Goal: Task Accomplishment & Management: Manage account settings

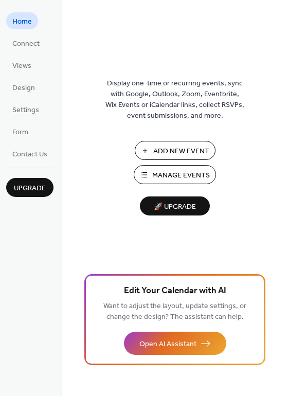
click at [167, 174] on span "Manage Events" at bounding box center [181, 175] width 58 height 11
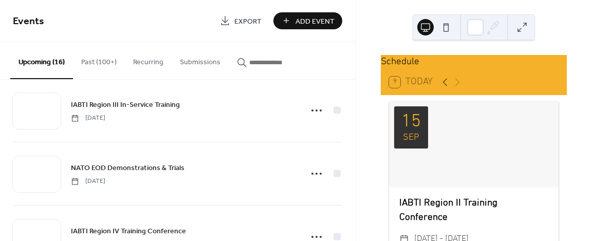
scroll to position [257, 0]
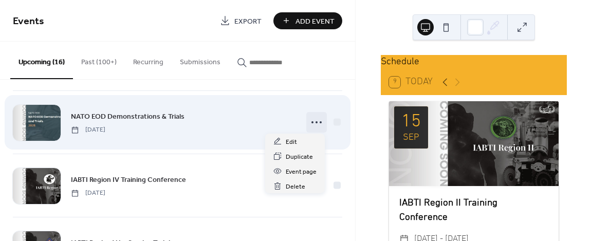
click at [310, 122] on icon at bounding box center [316, 122] width 16 height 16
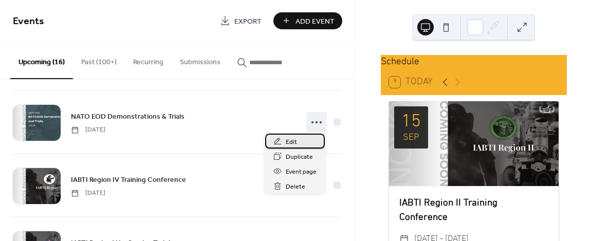
click at [293, 139] on span "Edit" at bounding box center [291, 142] width 11 height 11
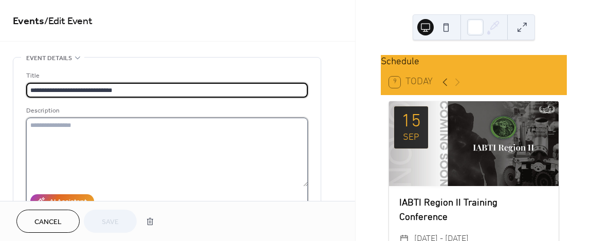
click at [112, 127] on textarea at bounding box center [167, 152] width 282 height 69
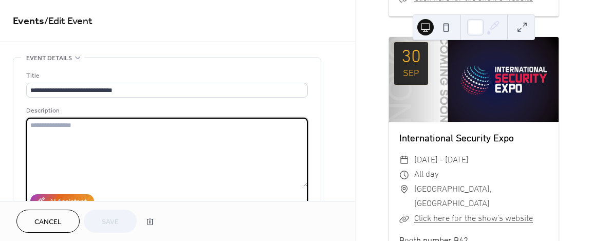
scroll to position [308, 0]
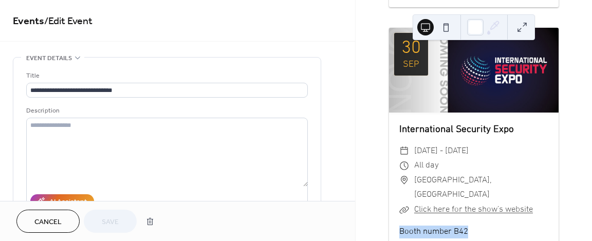
drag, startPoint x: 468, startPoint y: 204, endPoint x: 391, endPoint y: 201, distance: 76.6
click at [391, 226] on div "Booth number B42" at bounding box center [474, 232] width 170 height 13
copy div "Booth number B42"
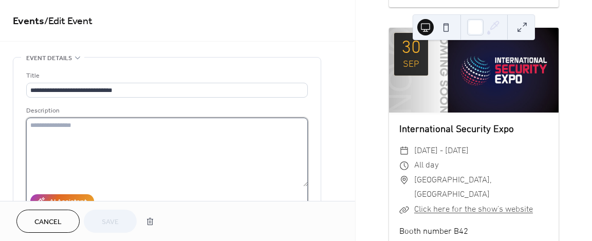
click at [47, 126] on textarea at bounding box center [167, 152] width 282 height 69
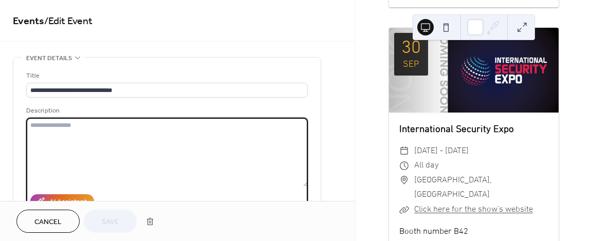
paste textarea "**********"
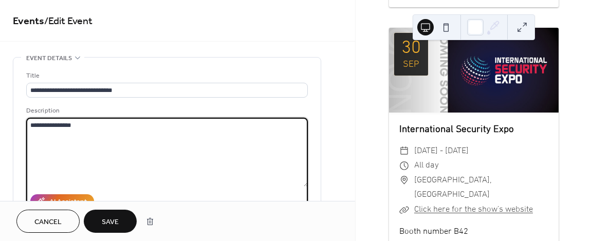
type textarea "**********"
click at [103, 217] on span "Save" at bounding box center [110, 222] width 17 height 11
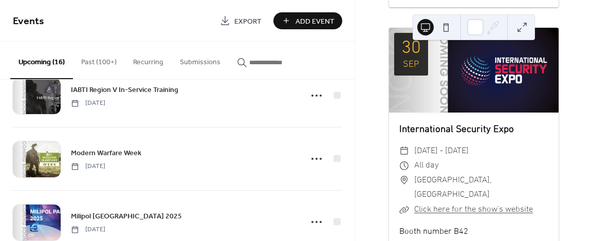
scroll to position [411, 0]
